Goal: Transaction & Acquisition: Obtain resource

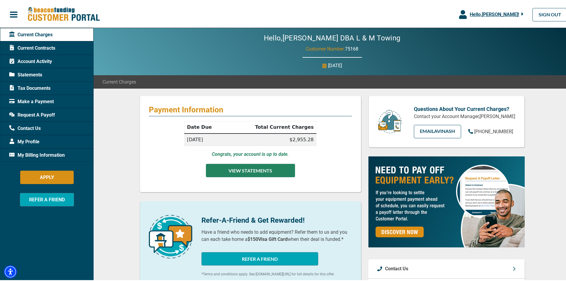
click at [249, 167] on button "VIEW STATEMENTS" at bounding box center [250, 169] width 89 height 13
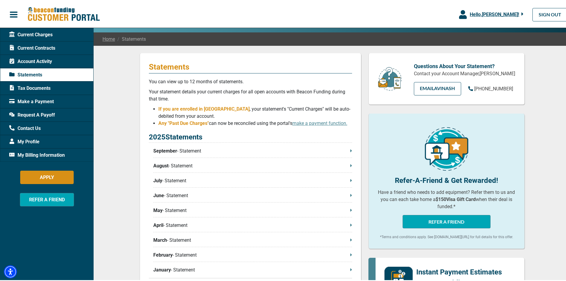
scroll to position [30, 0]
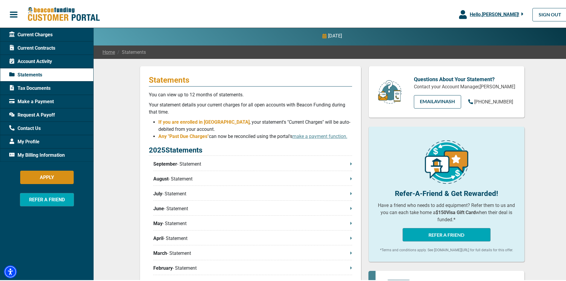
click at [351, 161] on span at bounding box center [352, 162] width 2 height 7
click at [33, 40] on div "Current Contracts" at bounding box center [47, 46] width 94 height 13
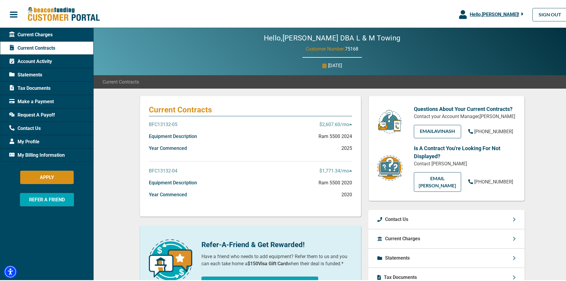
click at [183, 131] on div "BFC13132-05 $2,607.60 /mo" at bounding box center [250, 126] width 203 height 12
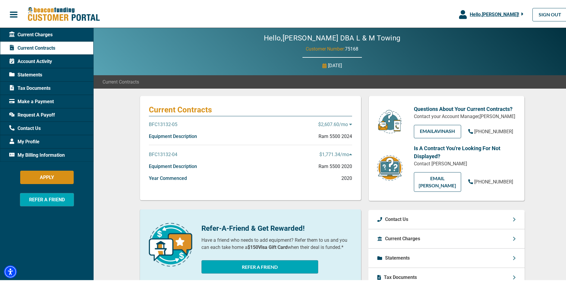
click at [183, 131] on div "BFC13132-05 $2,607.60 /mo" at bounding box center [250, 126] width 203 height 12
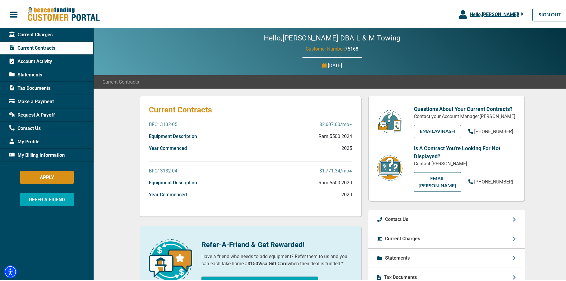
click at [349, 122] on icon at bounding box center [350, 123] width 3 height 5
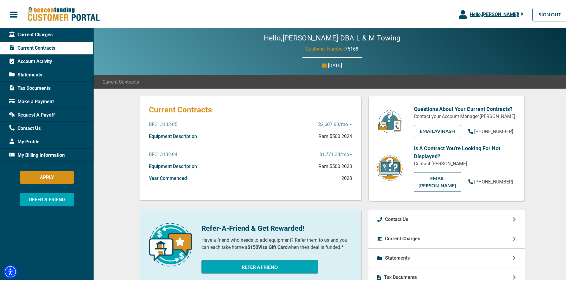
click at [349, 122] on icon at bounding box center [350, 123] width 3 height 5
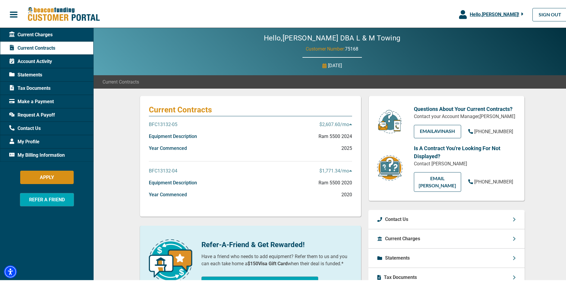
click at [348, 137] on p "Ram 5500 2024" at bounding box center [336, 135] width 34 height 7
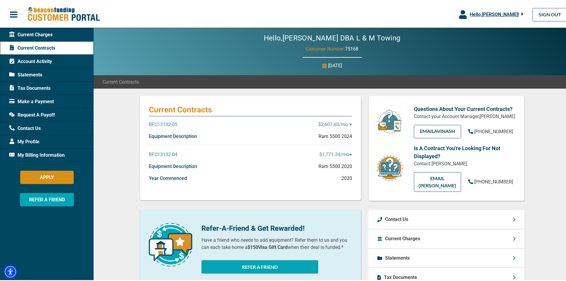
click at [347, 120] on p "$2,607.60 /mo" at bounding box center [335, 123] width 34 height 7
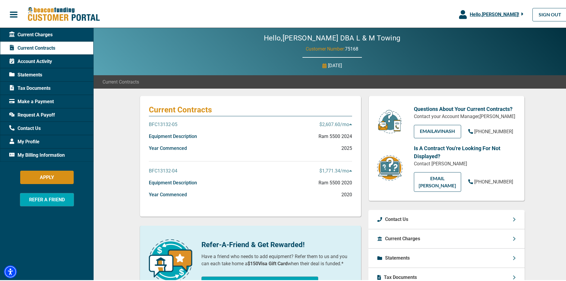
click at [166, 140] on div "Equipment Description Ram 5500 2024" at bounding box center [250, 138] width 203 height 12
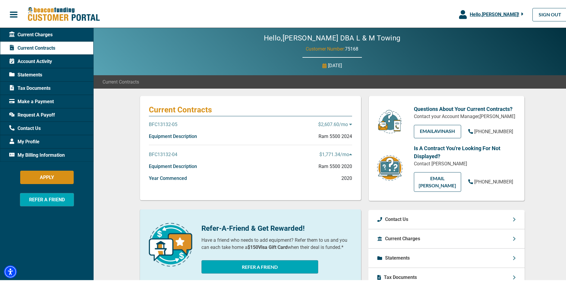
click at [166, 130] on div "BFC13132-05 $2,607.60 /mo" at bounding box center [250, 126] width 203 height 12
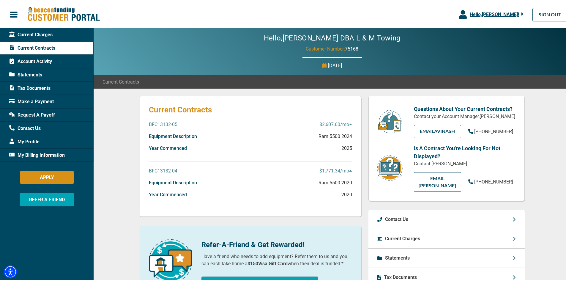
click at [165, 122] on p "BFC13132-05" at bounding box center [163, 123] width 29 height 7
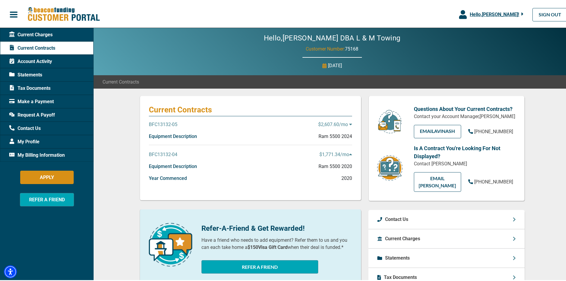
click at [349, 121] on icon at bounding box center [350, 123] width 3 height 5
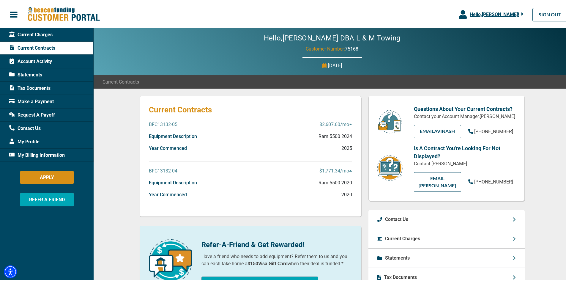
click at [40, 55] on div "Account Activity" at bounding box center [47, 60] width 94 height 13
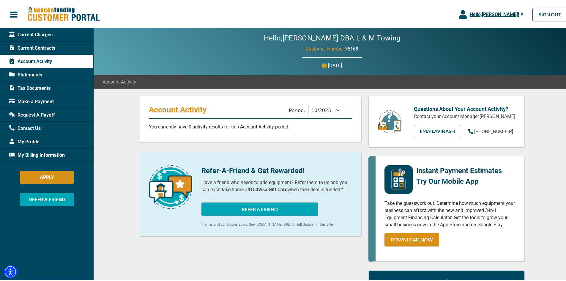
click at [50, 72] on div "Statements" at bounding box center [47, 73] width 94 height 13
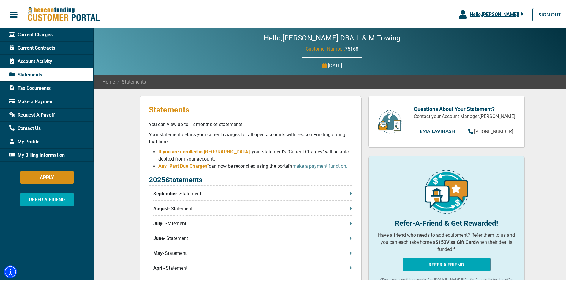
click at [53, 152] on span "My Billing Information" at bounding box center [37, 153] width 56 height 7
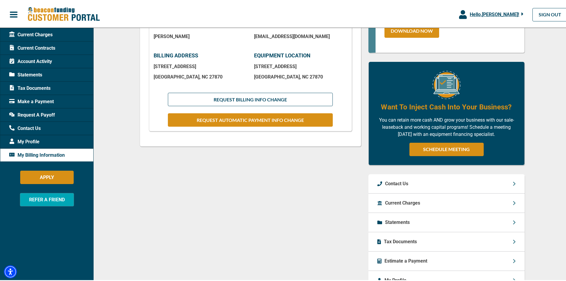
scroll to position [149, 0]
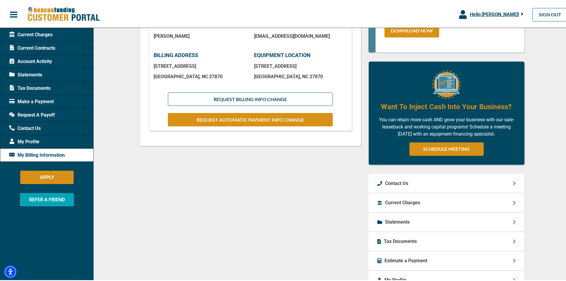
click at [397, 219] on p "Statements" at bounding box center [397, 220] width 25 height 7
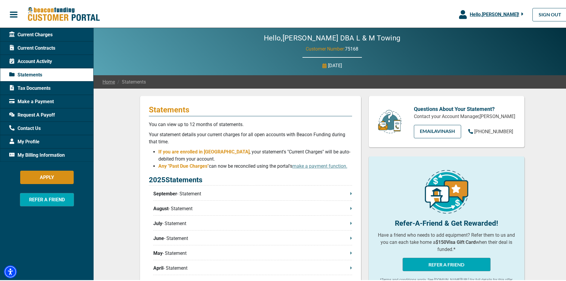
click at [23, 83] on div "Tax Documents" at bounding box center [47, 86] width 94 height 13
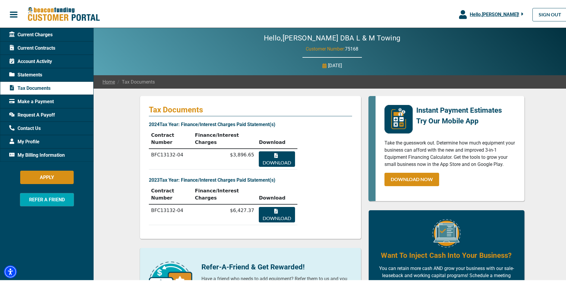
click at [277, 150] on button "Download" at bounding box center [277, 157] width 36 height 15
click at [259, 150] on button "Download" at bounding box center [277, 157] width 36 height 15
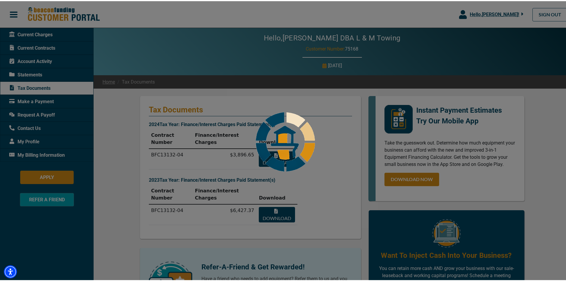
click at [259, 150] on button "Download" at bounding box center [277, 157] width 36 height 15
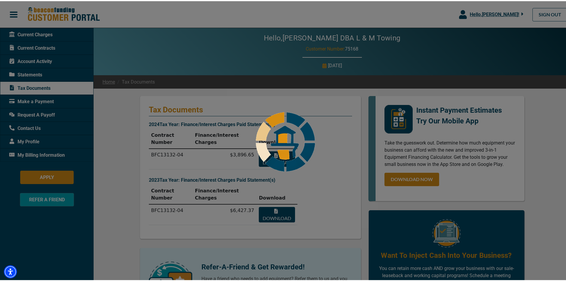
click at [259, 150] on button "Download" at bounding box center [277, 157] width 36 height 15
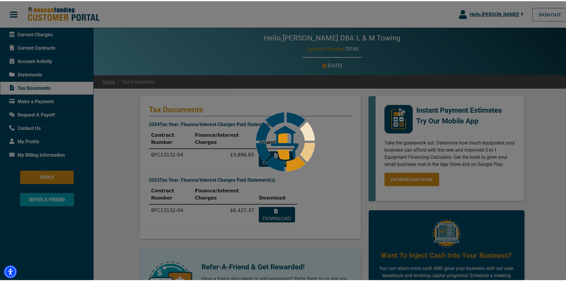
click at [259, 150] on button "Download" at bounding box center [277, 157] width 36 height 15
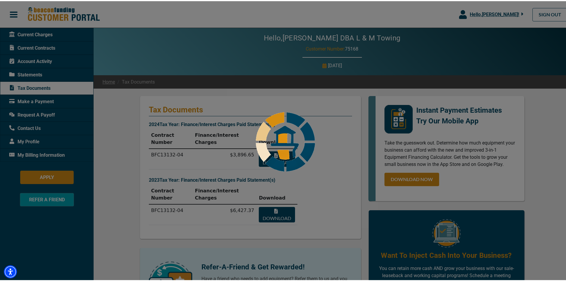
click at [259, 150] on button "Download" at bounding box center [277, 157] width 36 height 15
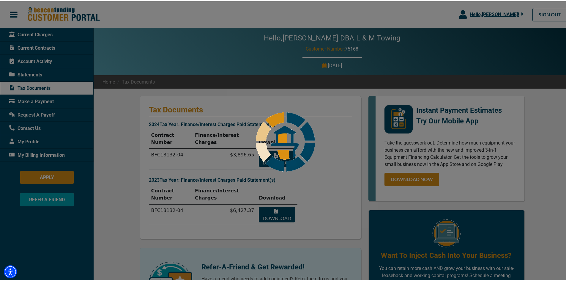
click at [259, 150] on button "Download" at bounding box center [277, 157] width 36 height 15
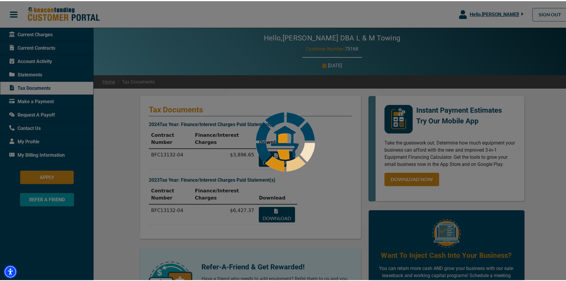
click at [259, 150] on button "Download" at bounding box center [277, 157] width 36 height 15
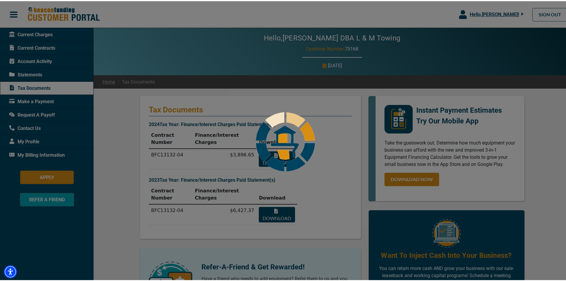
click at [259, 150] on button "Download" at bounding box center [277, 157] width 36 height 15
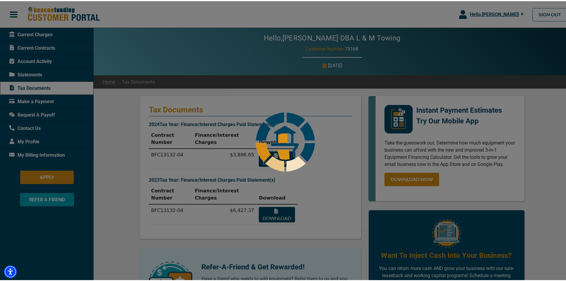
click at [259, 150] on button "Download" at bounding box center [277, 157] width 36 height 15
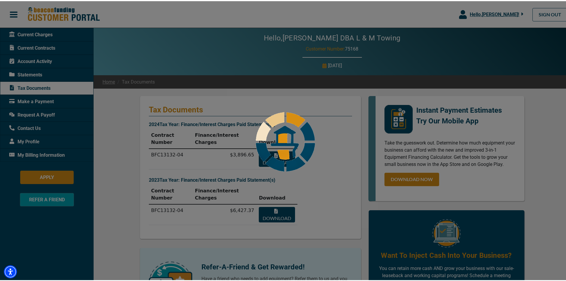
click at [259, 150] on button "Download" at bounding box center [277, 157] width 36 height 15
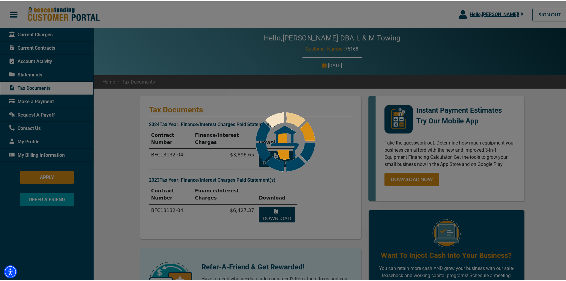
click at [259, 150] on button "Download" at bounding box center [277, 157] width 36 height 15
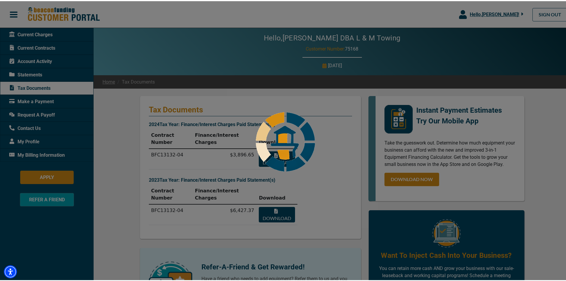
click at [259, 150] on button "Download" at bounding box center [277, 157] width 36 height 15
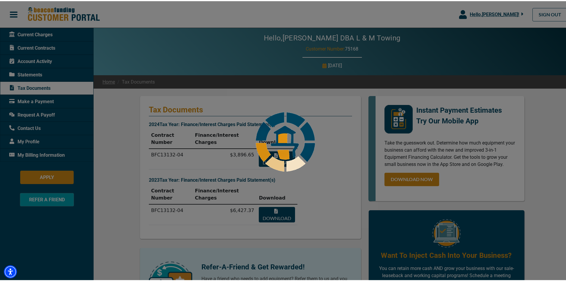
click at [259, 150] on button "Download" at bounding box center [277, 157] width 36 height 15
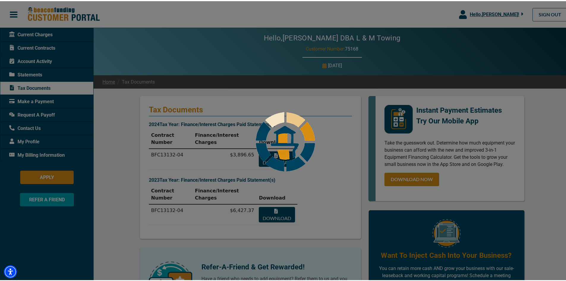
click at [259, 150] on button "Download" at bounding box center [277, 157] width 36 height 15
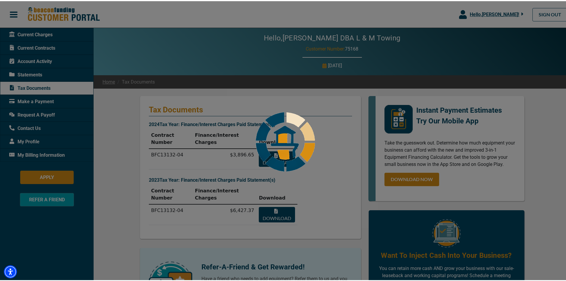
click at [259, 150] on button "Download" at bounding box center [277, 157] width 36 height 15
click at [313, 183] on div at bounding box center [285, 140] width 571 height 281
click at [270, 186] on div at bounding box center [285, 140] width 571 height 281
click at [271, 186] on div at bounding box center [285, 140] width 571 height 281
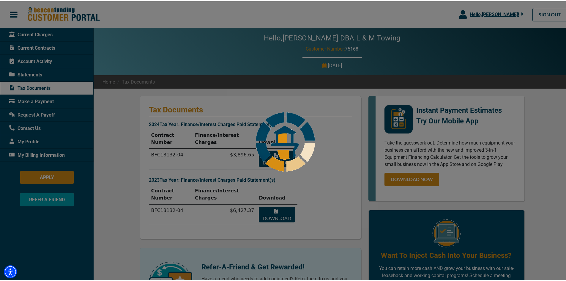
click at [271, 186] on div at bounding box center [285, 140] width 571 height 281
click at [34, 46] on div at bounding box center [285, 140] width 571 height 281
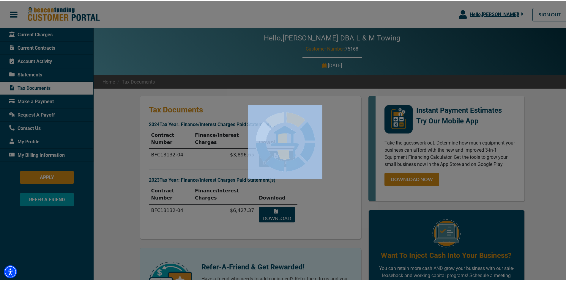
click at [34, 46] on div at bounding box center [285, 140] width 571 height 281
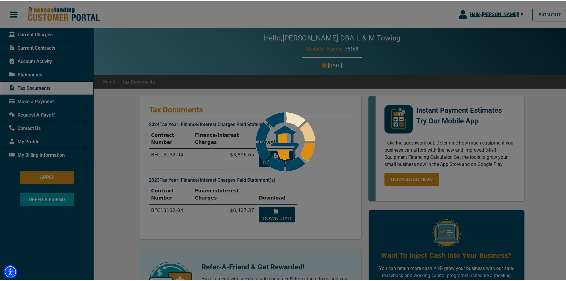
click at [34, 46] on div at bounding box center [285, 140] width 571 height 281
click at [11, 44] on div at bounding box center [285, 140] width 571 height 281
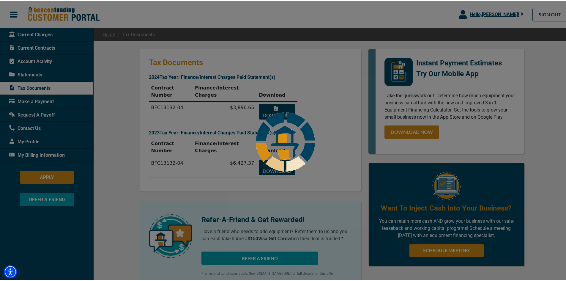
scroll to position [18, 0]
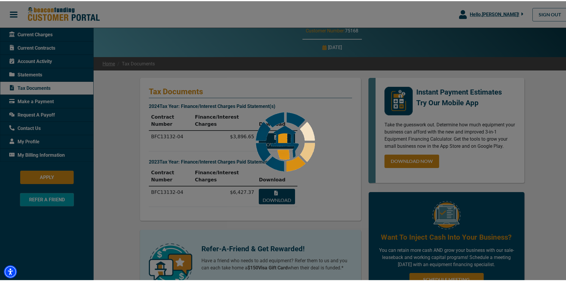
click at [40, 70] on div at bounding box center [285, 140] width 571 height 281
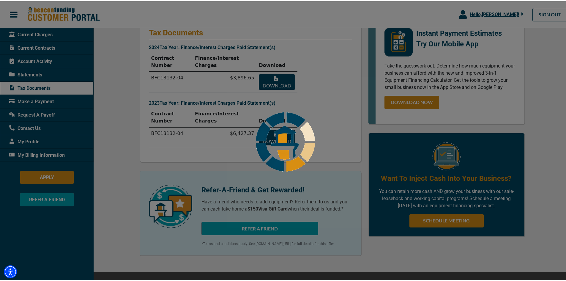
scroll to position [78, 0]
